Goal: Navigation & Orientation: Find specific page/section

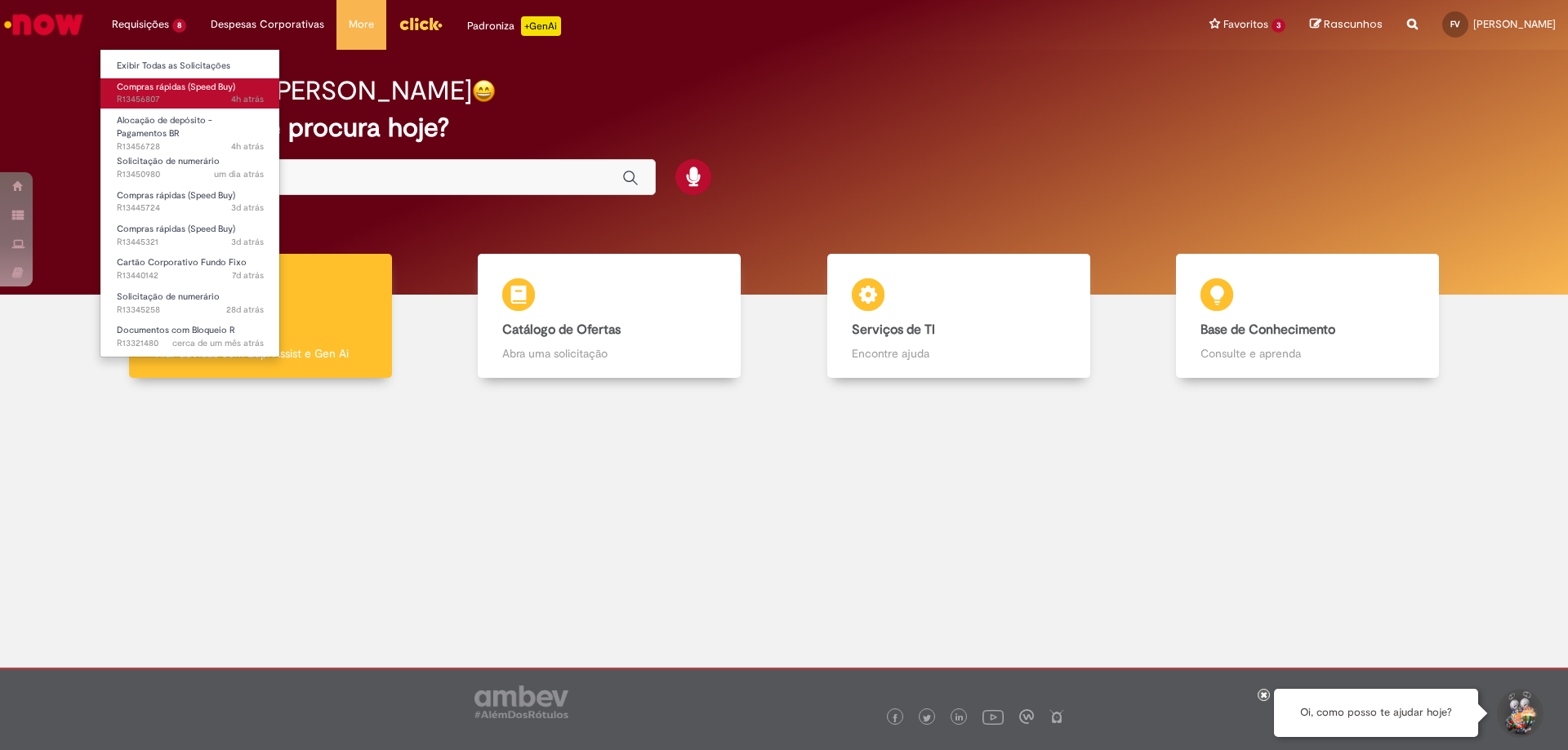
click at [141, 87] on span "Compras rápidas (Speed Buy)" at bounding box center [176, 87] width 119 height 12
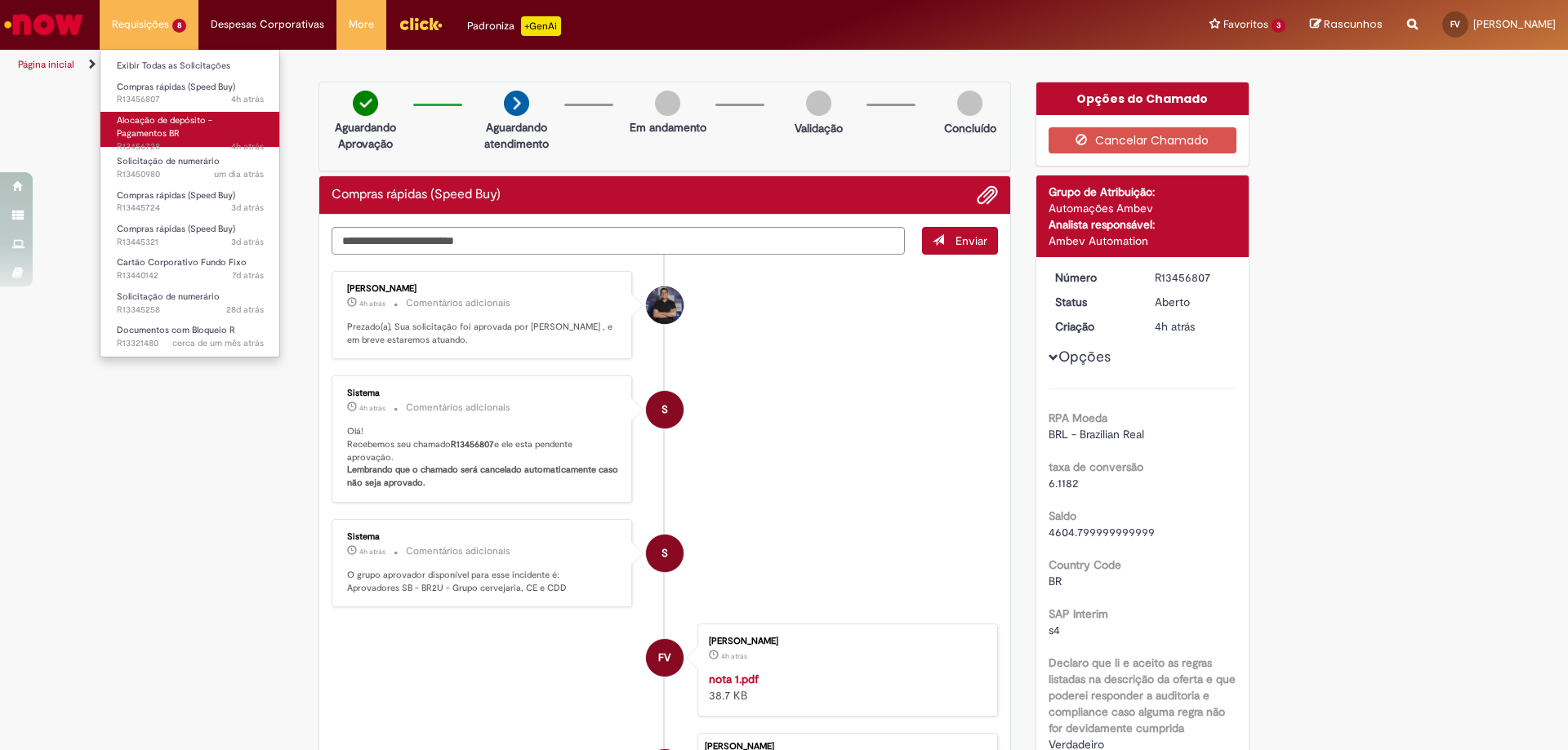
click at [148, 127] on span "Alocação de depósito - Pagamentos BR" at bounding box center [164, 127] width 96 height 26
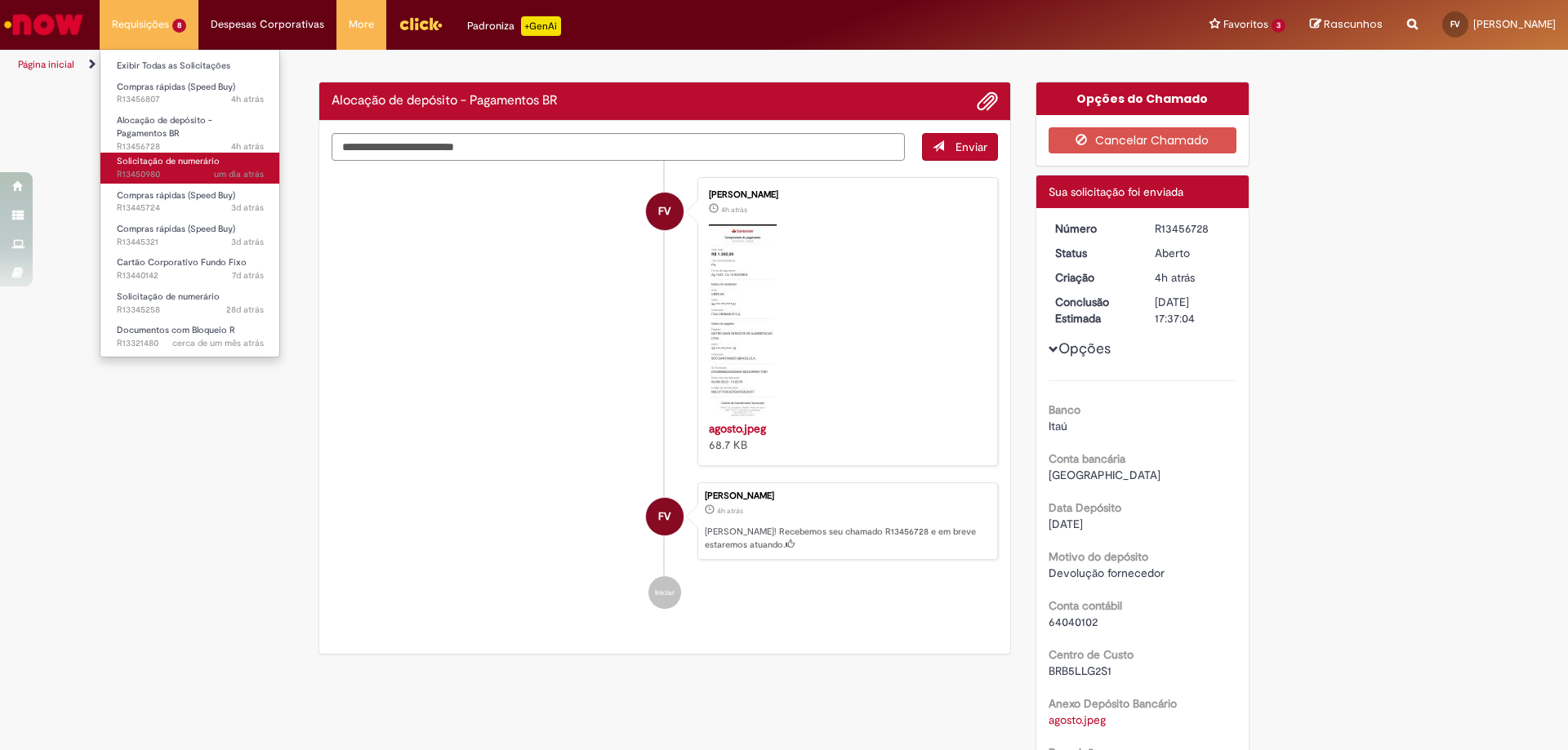
click at [152, 162] on span "Solicitação de numerário" at bounding box center [168, 161] width 103 height 12
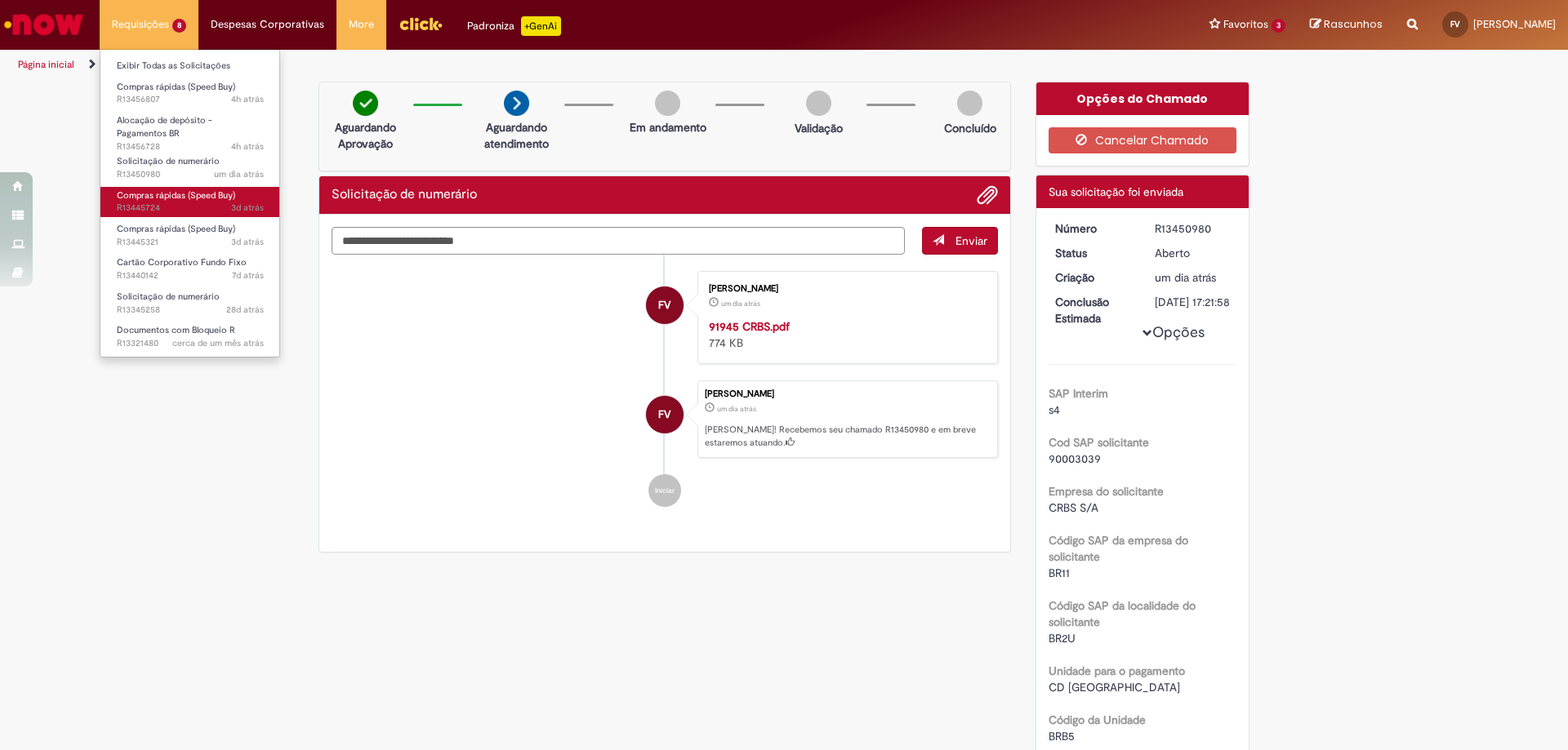
click at [152, 201] on span "Compras rápidas (Speed Buy)" at bounding box center [176, 195] width 119 height 12
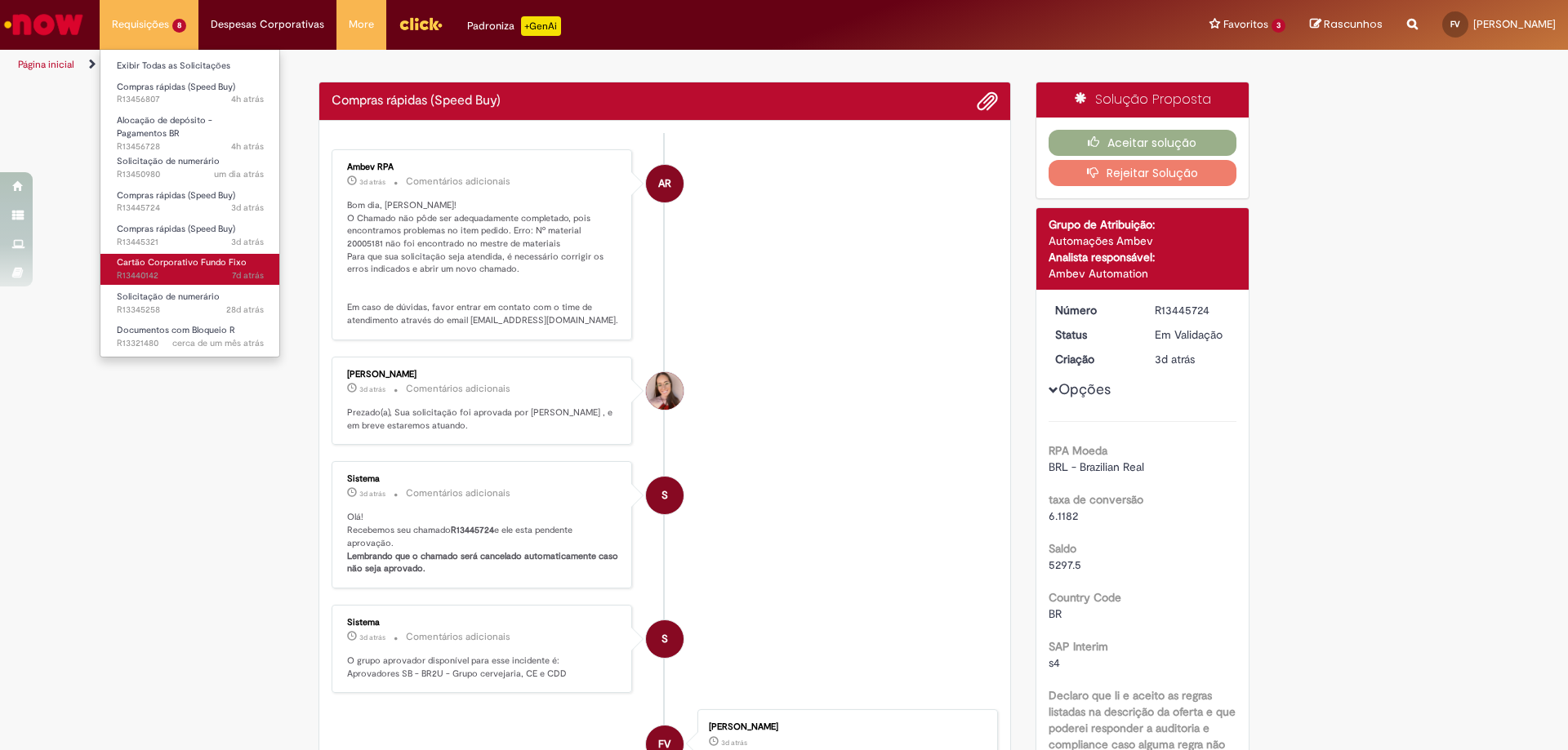
click at [152, 276] on span "7d atrás 7 dias atrás R13440142" at bounding box center [190, 276] width 147 height 13
